Goal: Information Seeking & Learning: Compare options

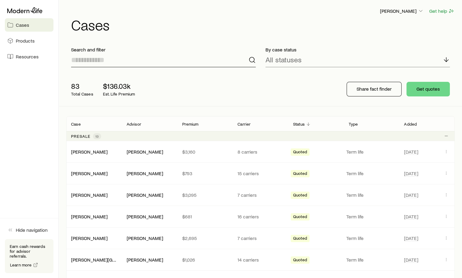
click at [117, 60] on input at bounding box center [163, 60] width 185 height 15
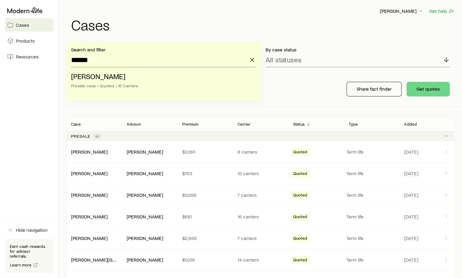
click at [88, 76] on span "[PERSON_NAME]" at bounding box center [98, 76] width 54 height 9
type input "**********"
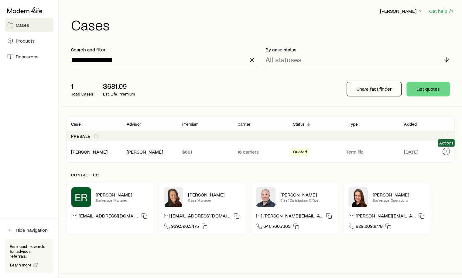
click at [443, 153] on button "Client cases" at bounding box center [446, 151] width 7 height 7
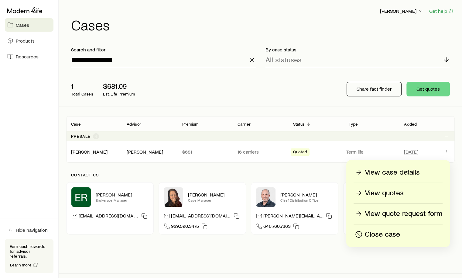
click at [390, 195] on p "View quotes" at bounding box center [384, 193] width 39 height 10
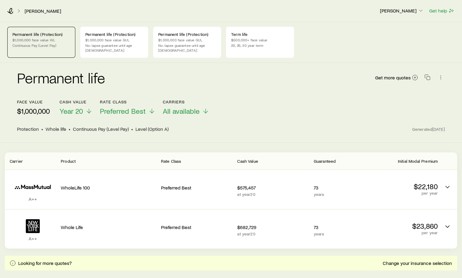
click at [89, 107] on icon at bounding box center [88, 110] width 7 height 7
click at [317, 81] on div "Permanent life Get more quotes" at bounding box center [231, 81] width 428 height 22
click at [257, 39] on p "$500,000+ face value" at bounding box center [260, 39] width 58 height 5
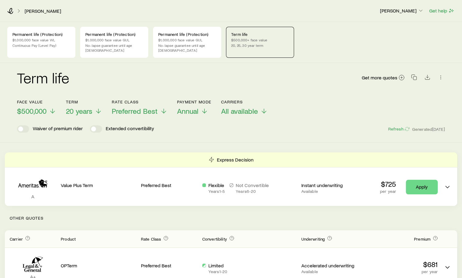
click at [91, 107] on span "20 years" at bounding box center [79, 111] width 26 height 9
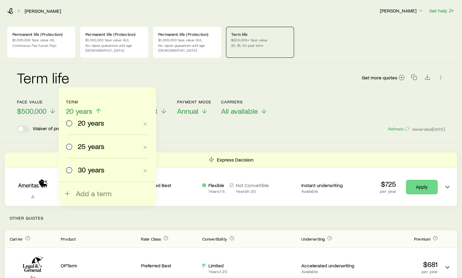
click at [84, 194] on span "Add a term" at bounding box center [94, 193] width 36 height 9
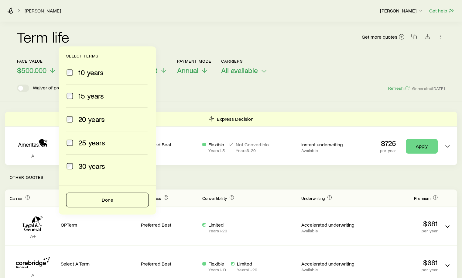
scroll to position [30, 0]
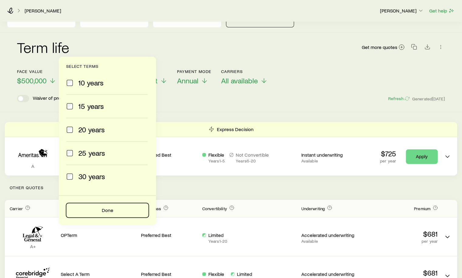
click at [107, 211] on button "Done" at bounding box center [107, 210] width 83 height 15
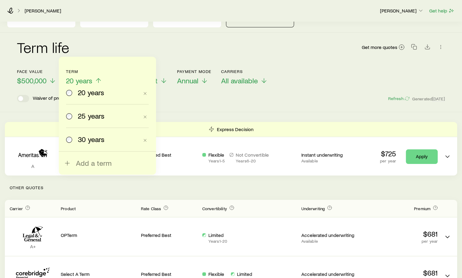
click at [272, 102] on div "Term life Get more quotes Face value $500,000 Term 20 years 20 years 25 years 3…" at bounding box center [231, 73] width 462 height 80
